Goal: Information Seeking & Learning: Learn about a topic

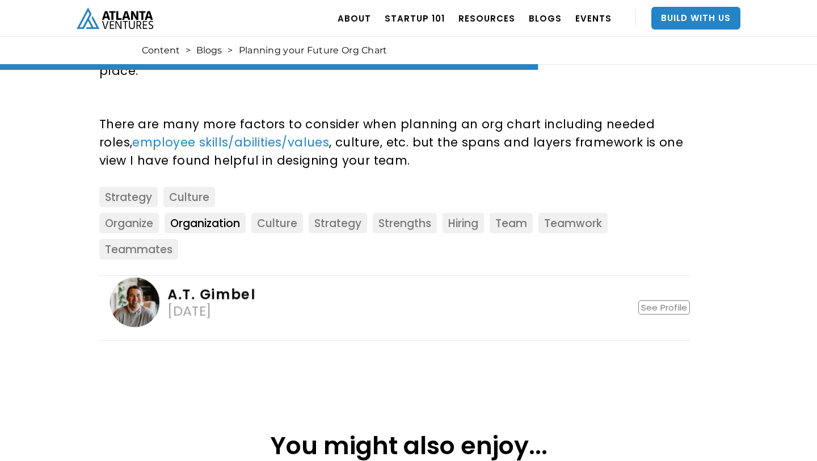
scroll to position [1848, 0]
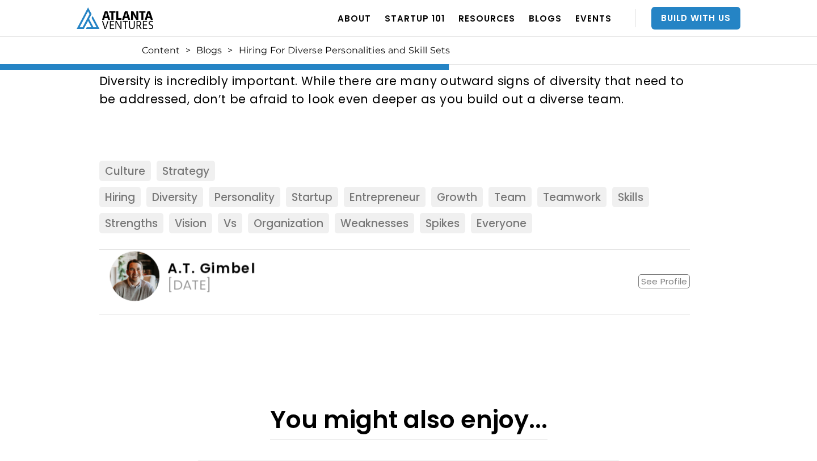
scroll to position [1120, 0]
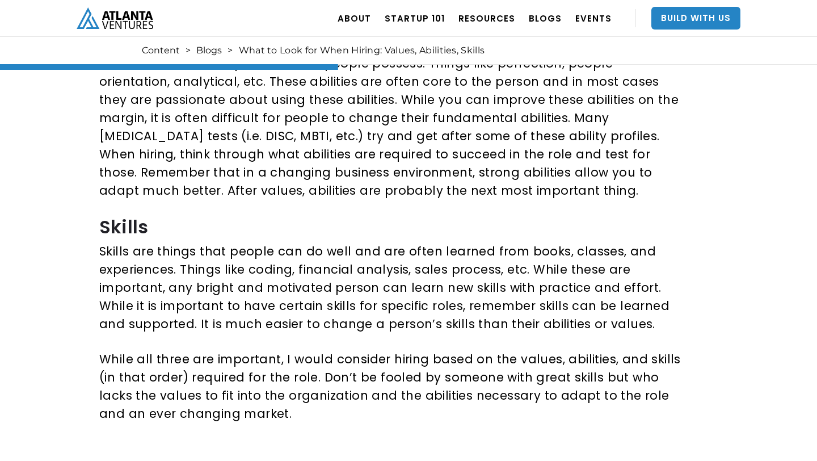
scroll to position [885, 0]
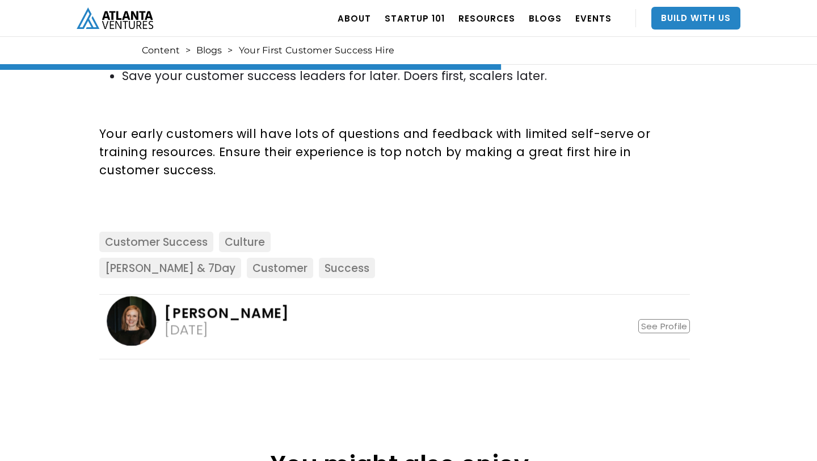
scroll to position [1574, 0]
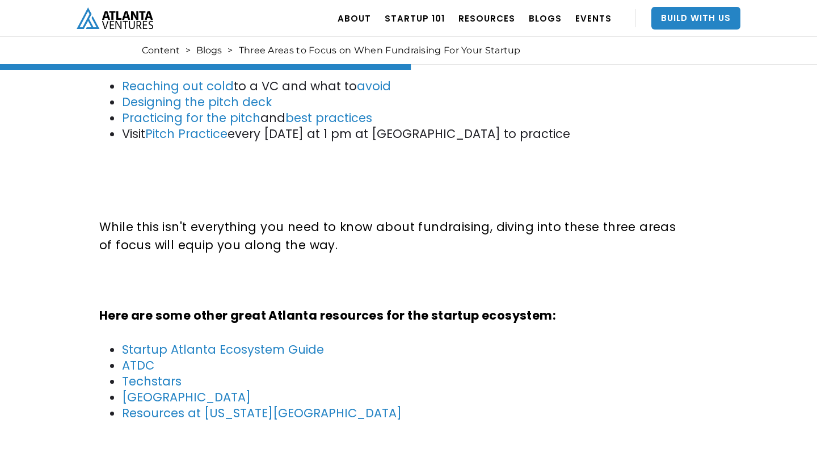
scroll to position [1322, 0]
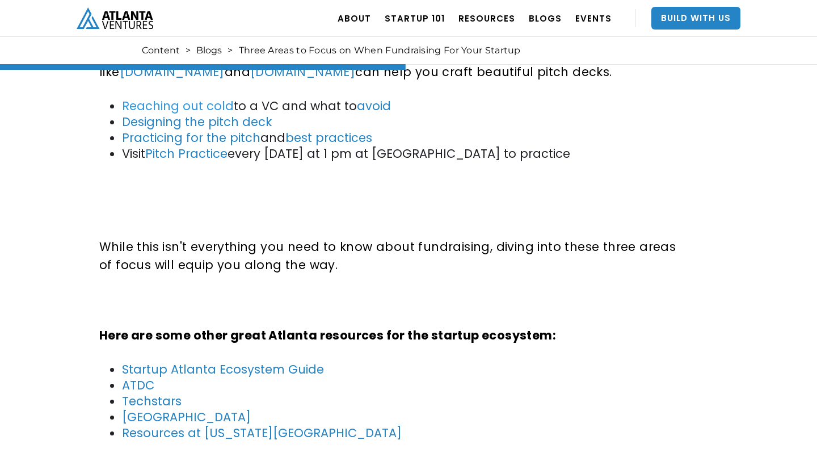
click at [177, 103] on link "Reaching out cold" at bounding box center [178, 106] width 112 height 16
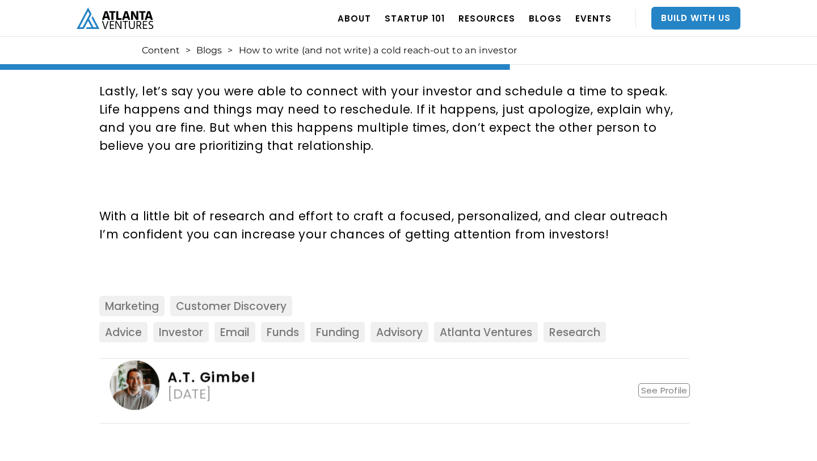
scroll to position [1729, 0]
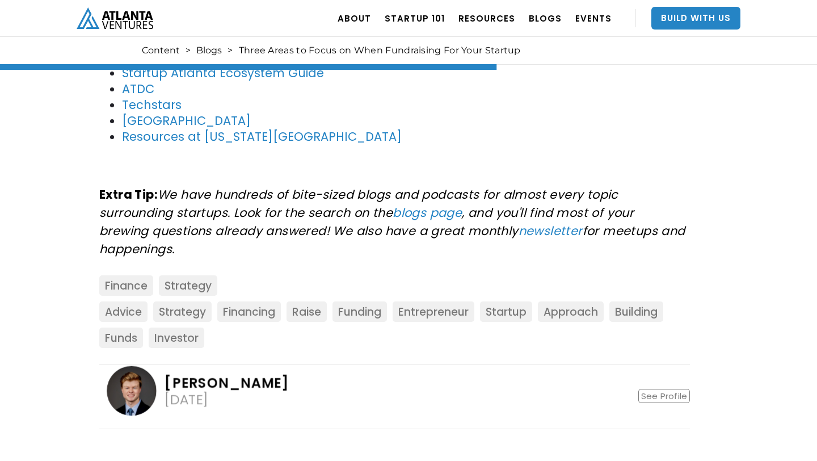
scroll to position [1620, 0]
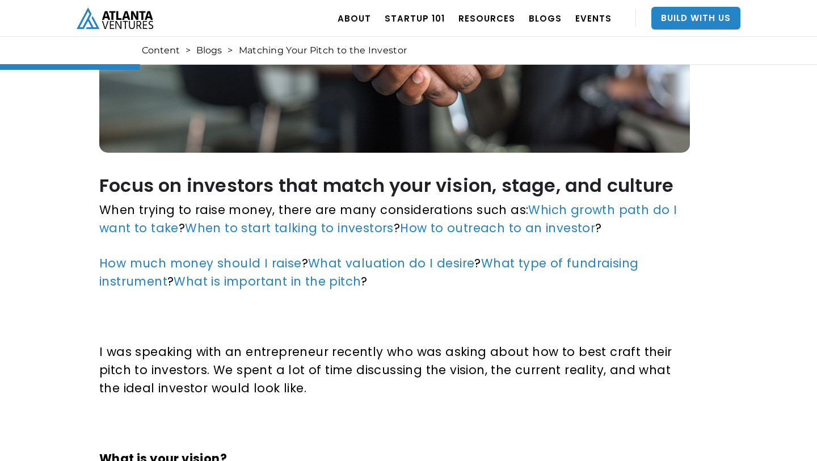
scroll to position [414, 0]
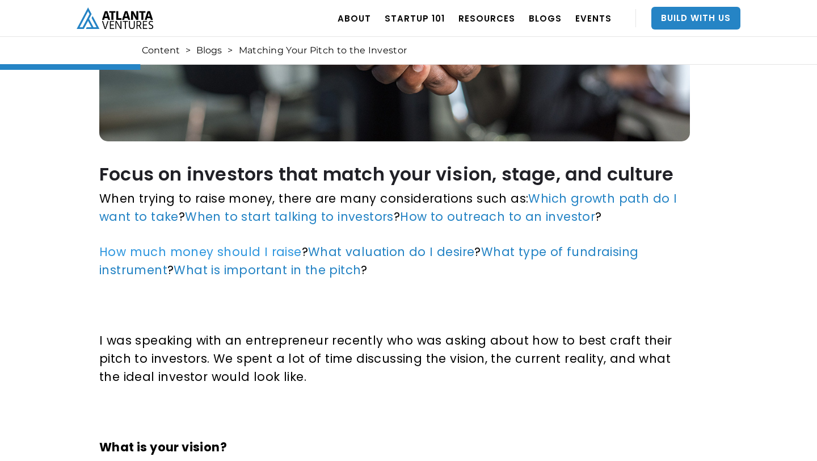
click at [243, 243] on link "How much money should I raise" at bounding box center [200, 251] width 203 height 16
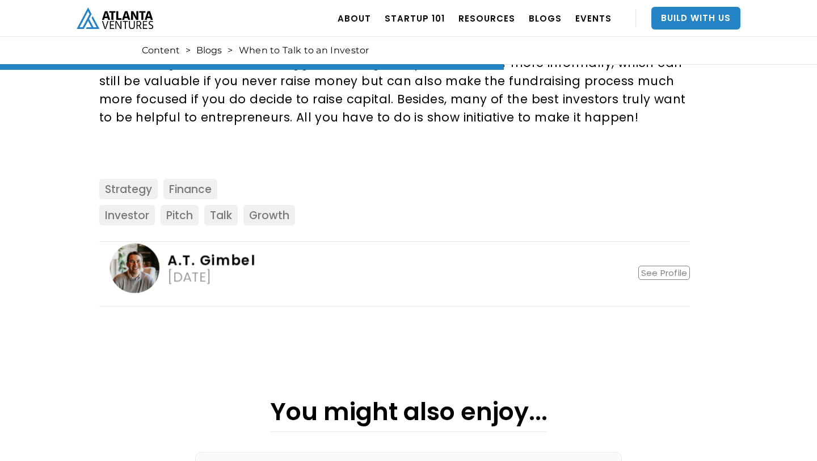
scroll to position [1512, 0]
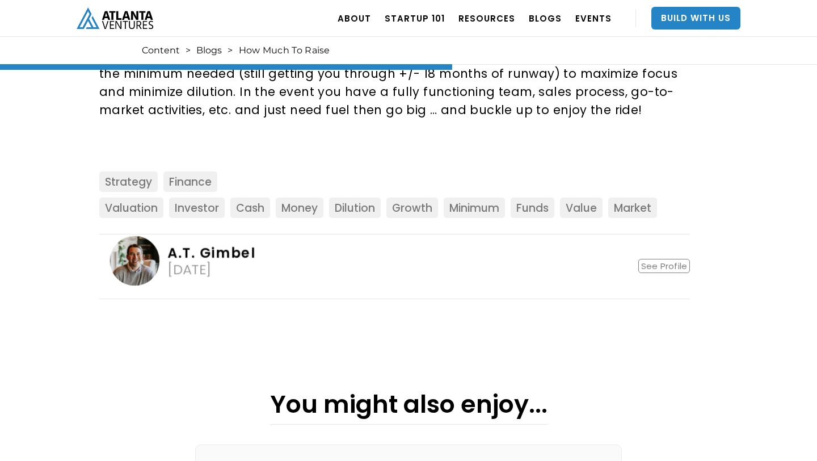
scroll to position [1103, 0]
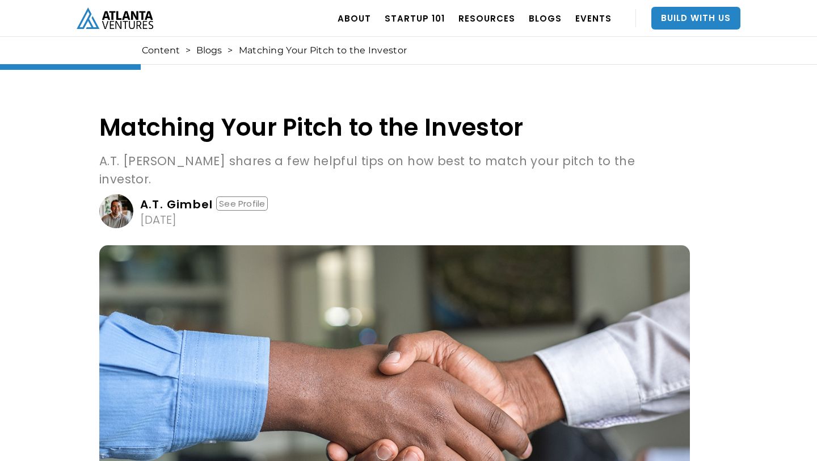
scroll to position [414, 0]
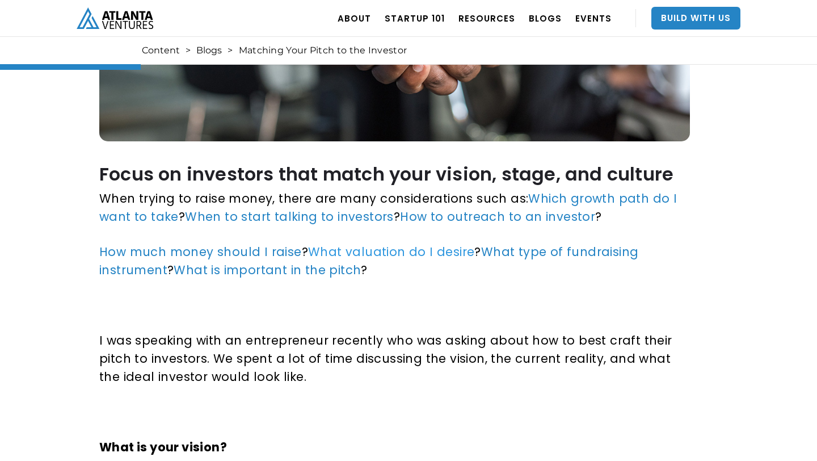
click at [352, 243] on link "What valuation do I desire" at bounding box center [391, 251] width 166 height 16
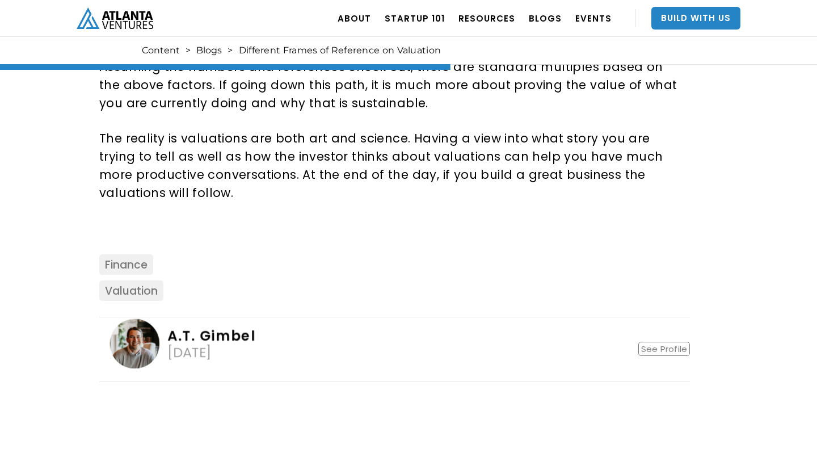
scroll to position [1149, 0]
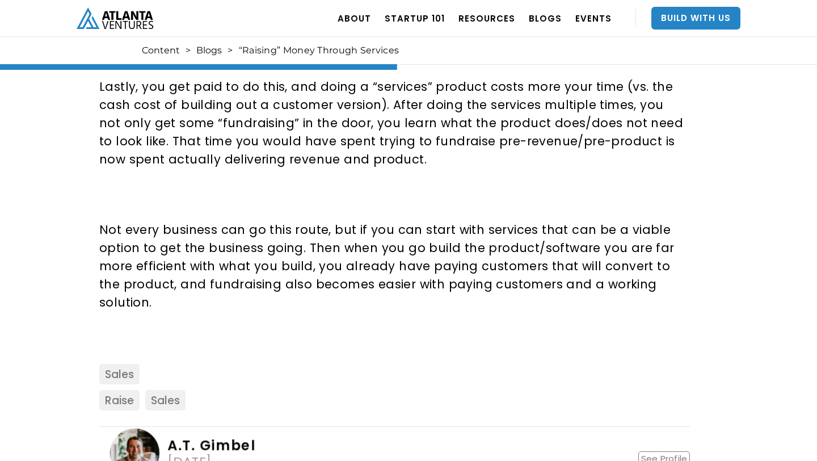
scroll to position [1027, 0]
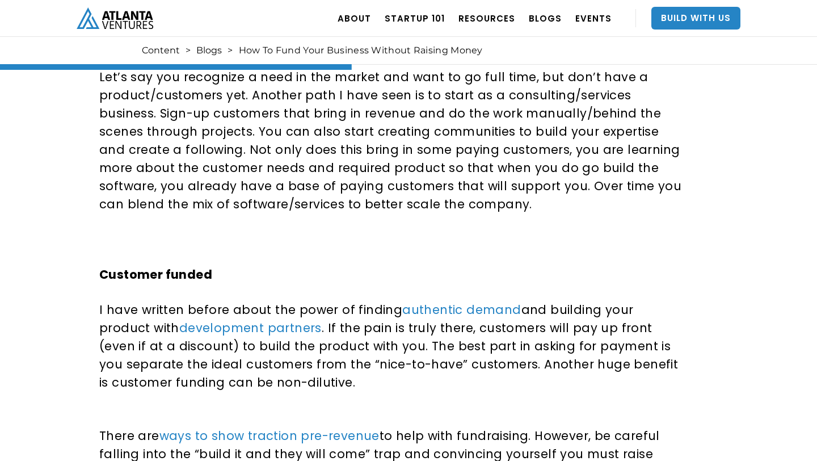
scroll to position [971, 0]
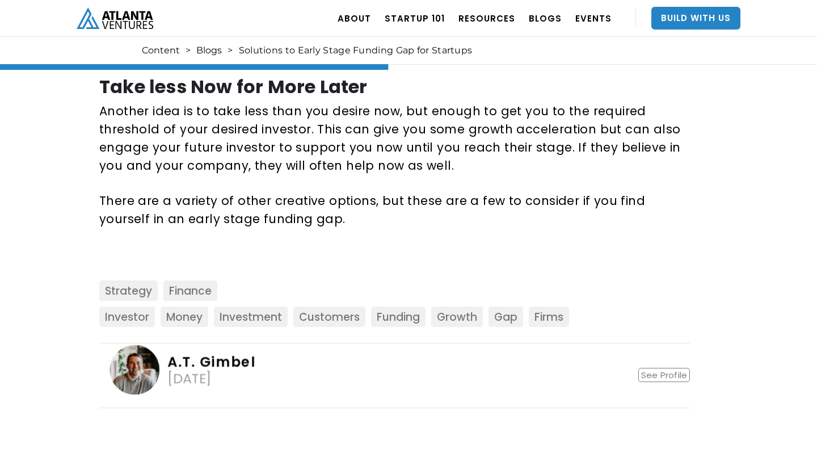
scroll to position [932, 0]
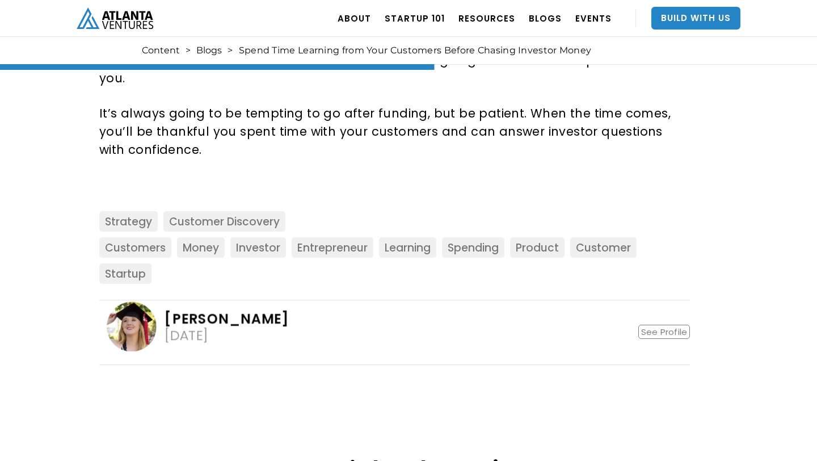
scroll to position [1095, 0]
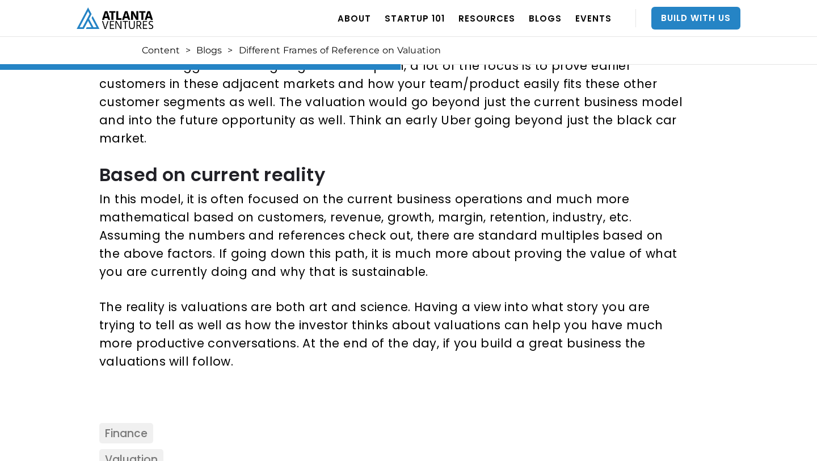
scroll to position [1087, 0]
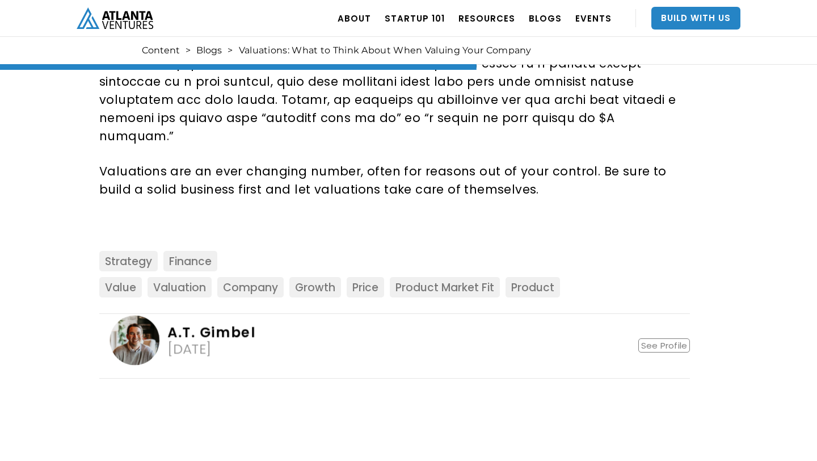
scroll to position [1260, 0]
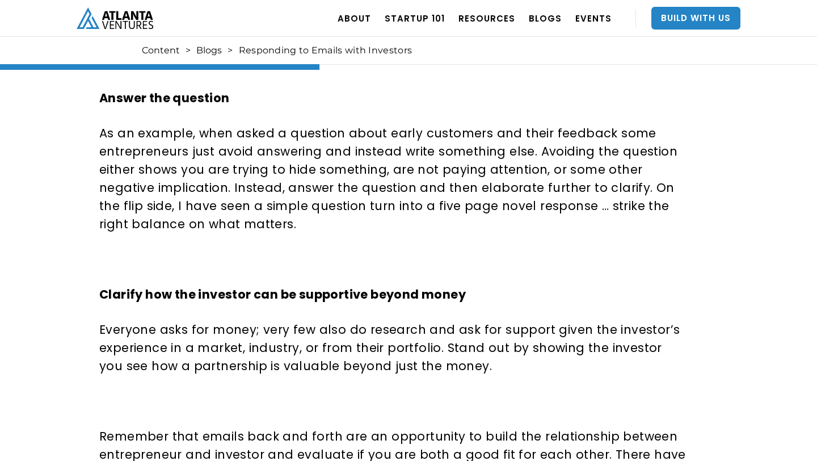
scroll to position [1022, 0]
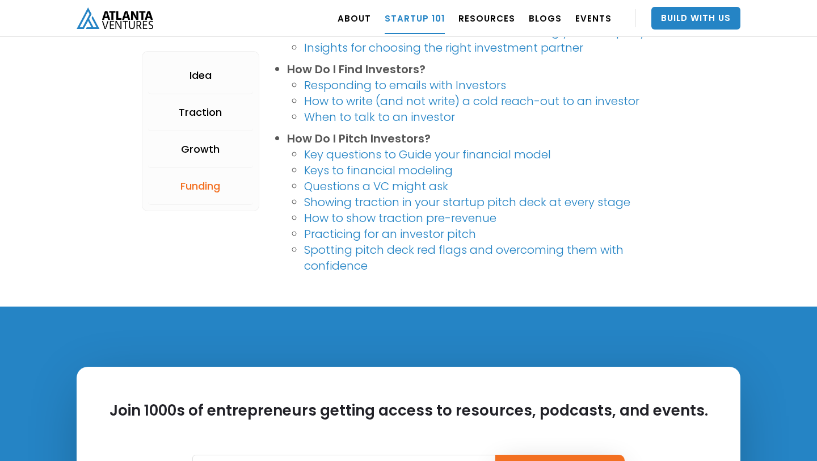
scroll to position [2366, 0]
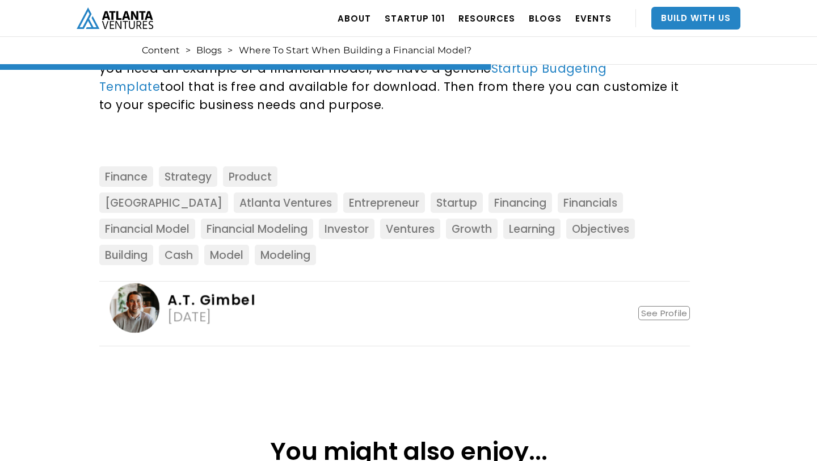
scroll to position [1383, 0]
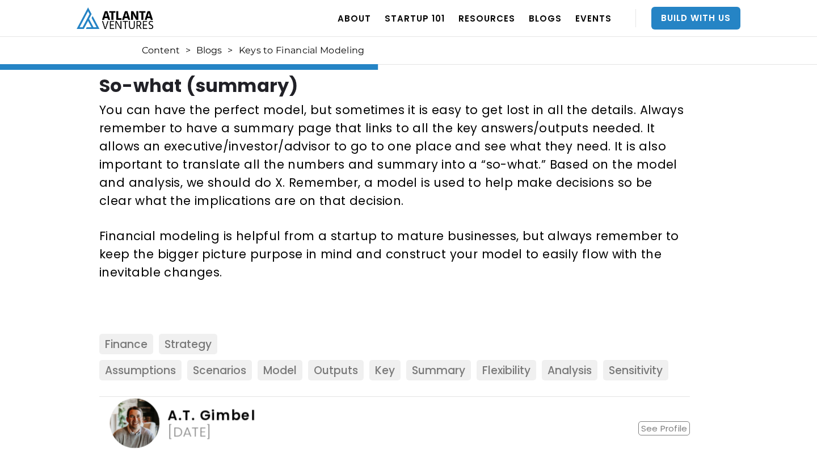
scroll to position [956, 0]
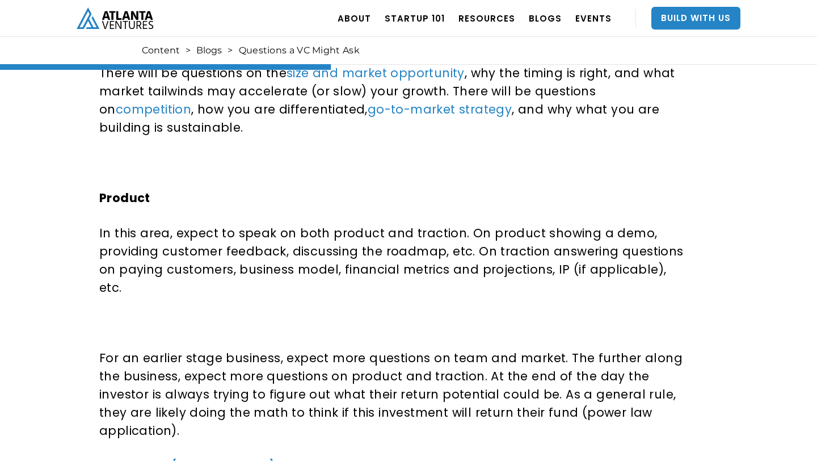
scroll to position [906, 0]
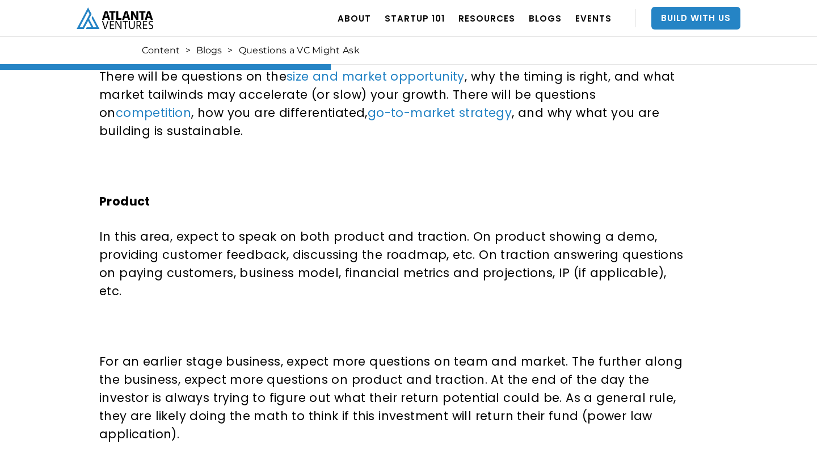
click at [220, 260] on p "In this area, expect to speak on both product and traction. On product showing …" at bounding box center [392, 264] width 587 height 73
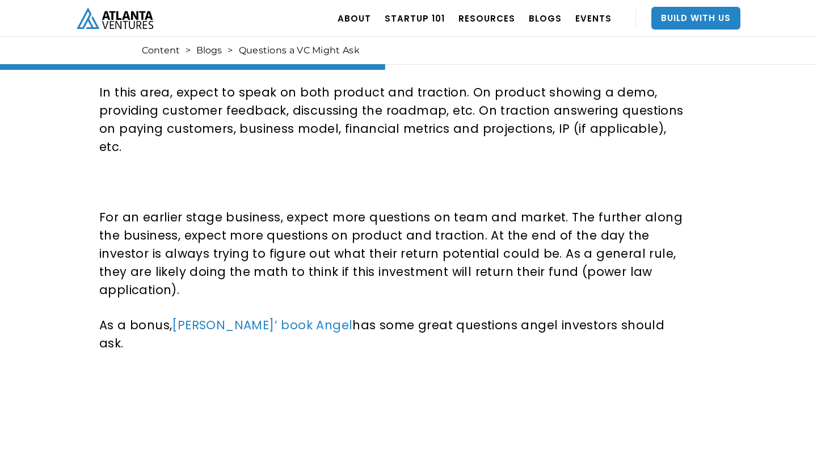
scroll to position [1060, 0]
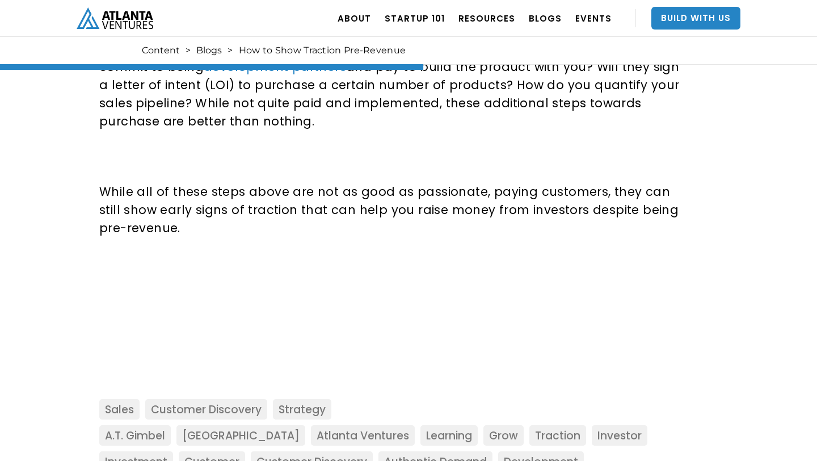
scroll to position [1245, 0]
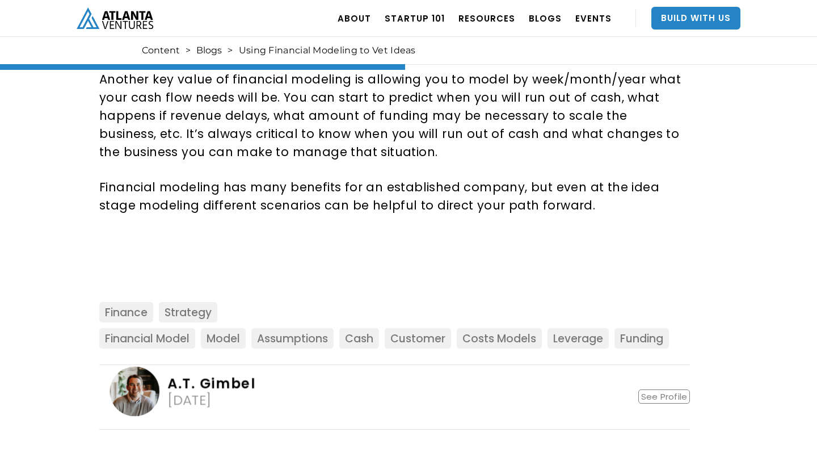
scroll to position [990, 0]
